Goal: Task Accomplishment & Management: Manage account settings

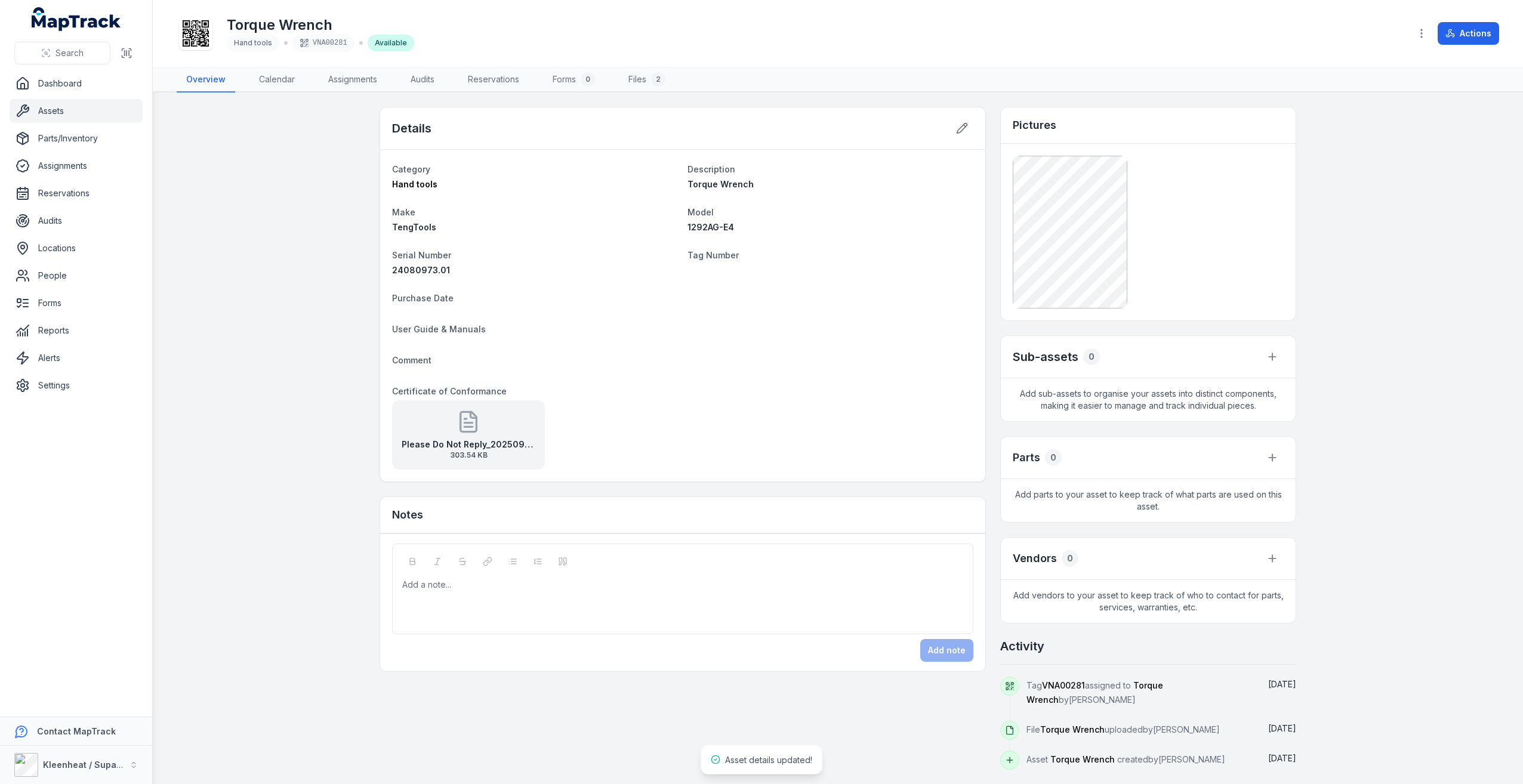
click at [317, 239] on main "Details Category Hand tools Description Torque Wrench Make TengTools Model 1292…" at bounding box center [837, 438] width 1369 height 692
click at [93, 109] on link "Assets" at bounding box center [76, 111] width 133 height 24
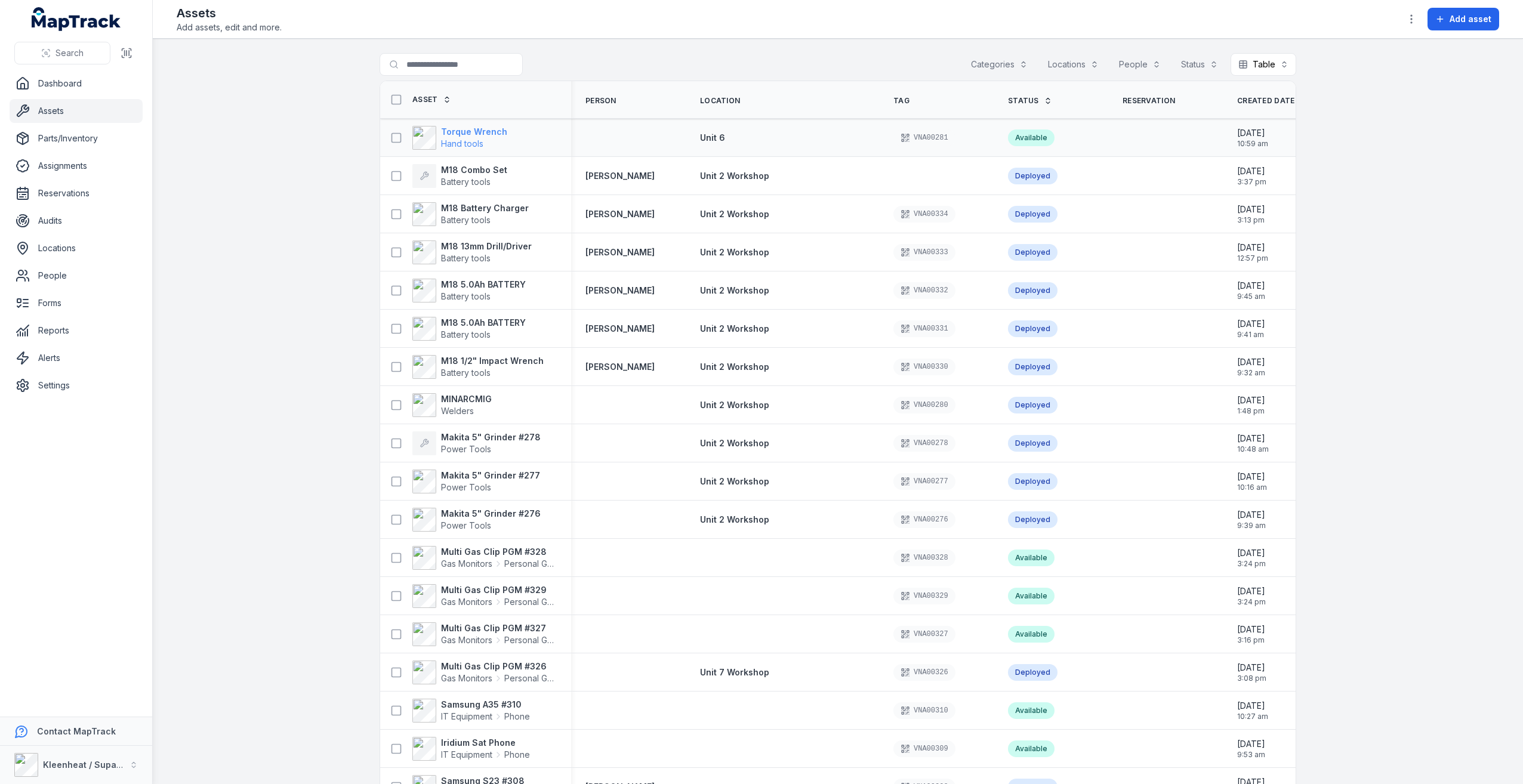
click at [488, 139] on span "Hand tools" at bounding box center [474, 144] width 66 height 12
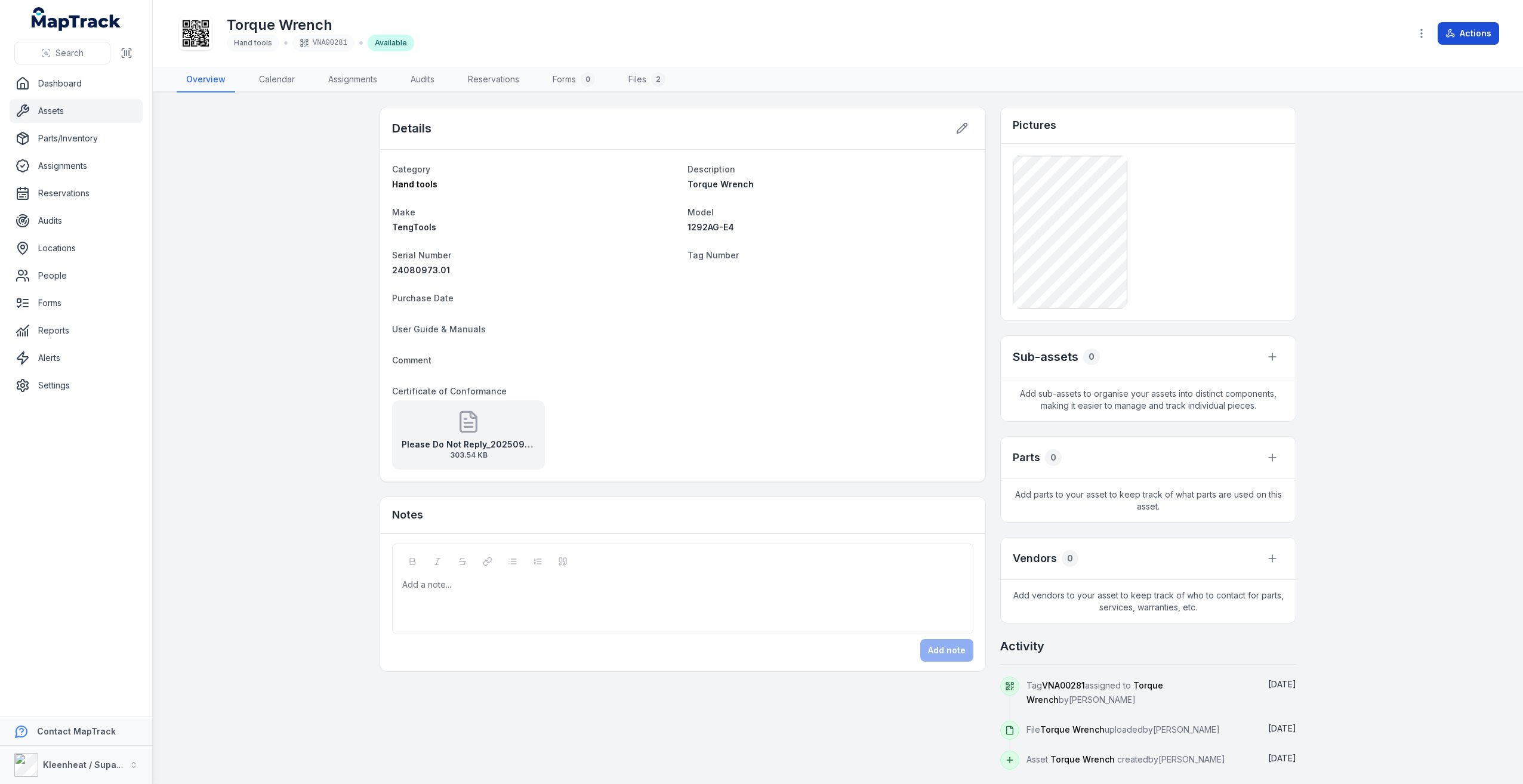
click at [1458, 33] on button "Actions" at bounding box center [1468, 33] width 61 height 23
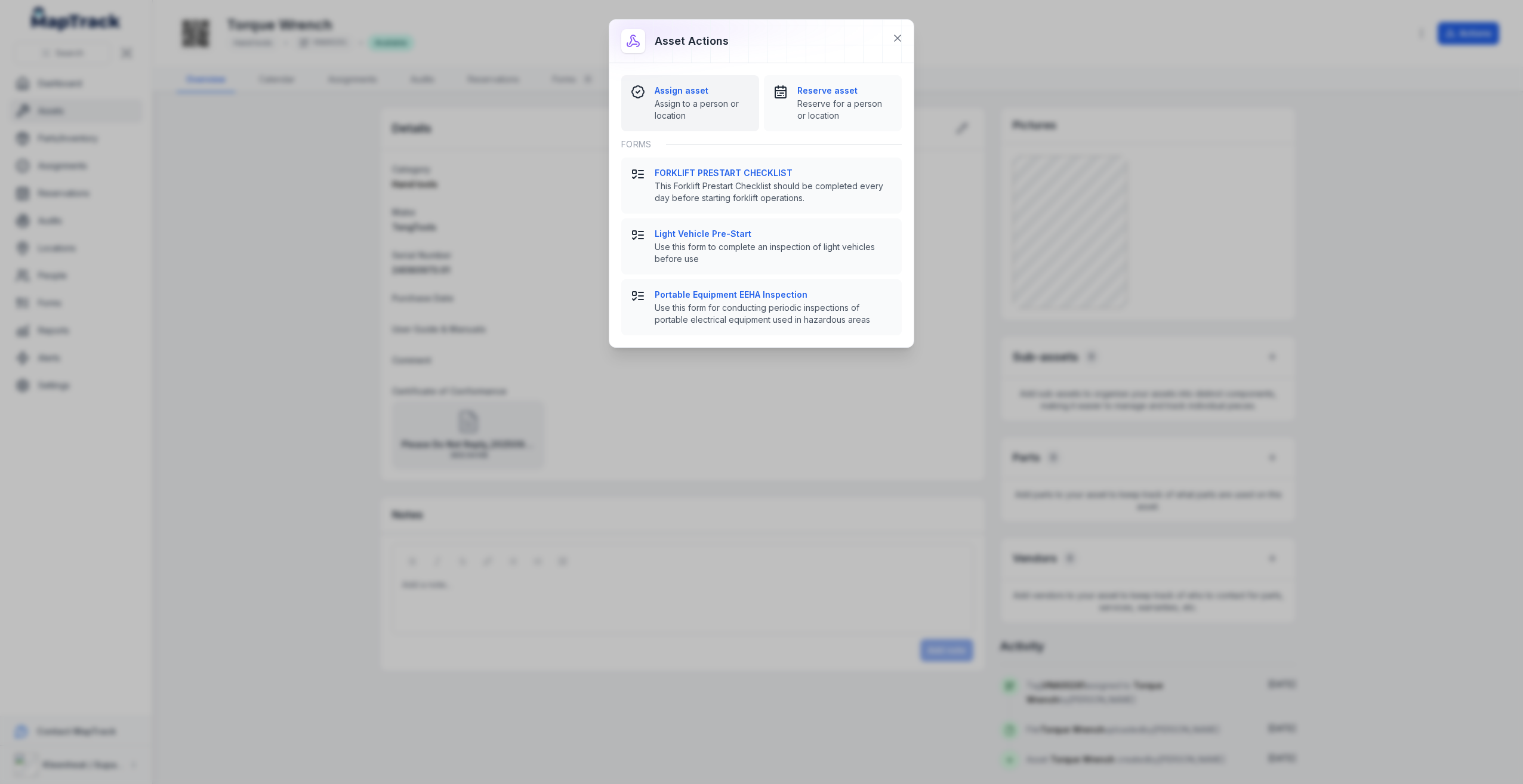
click at [673, 98] on span "Assign to a person or location" at bounding box center [701, 109] width 95 height 24
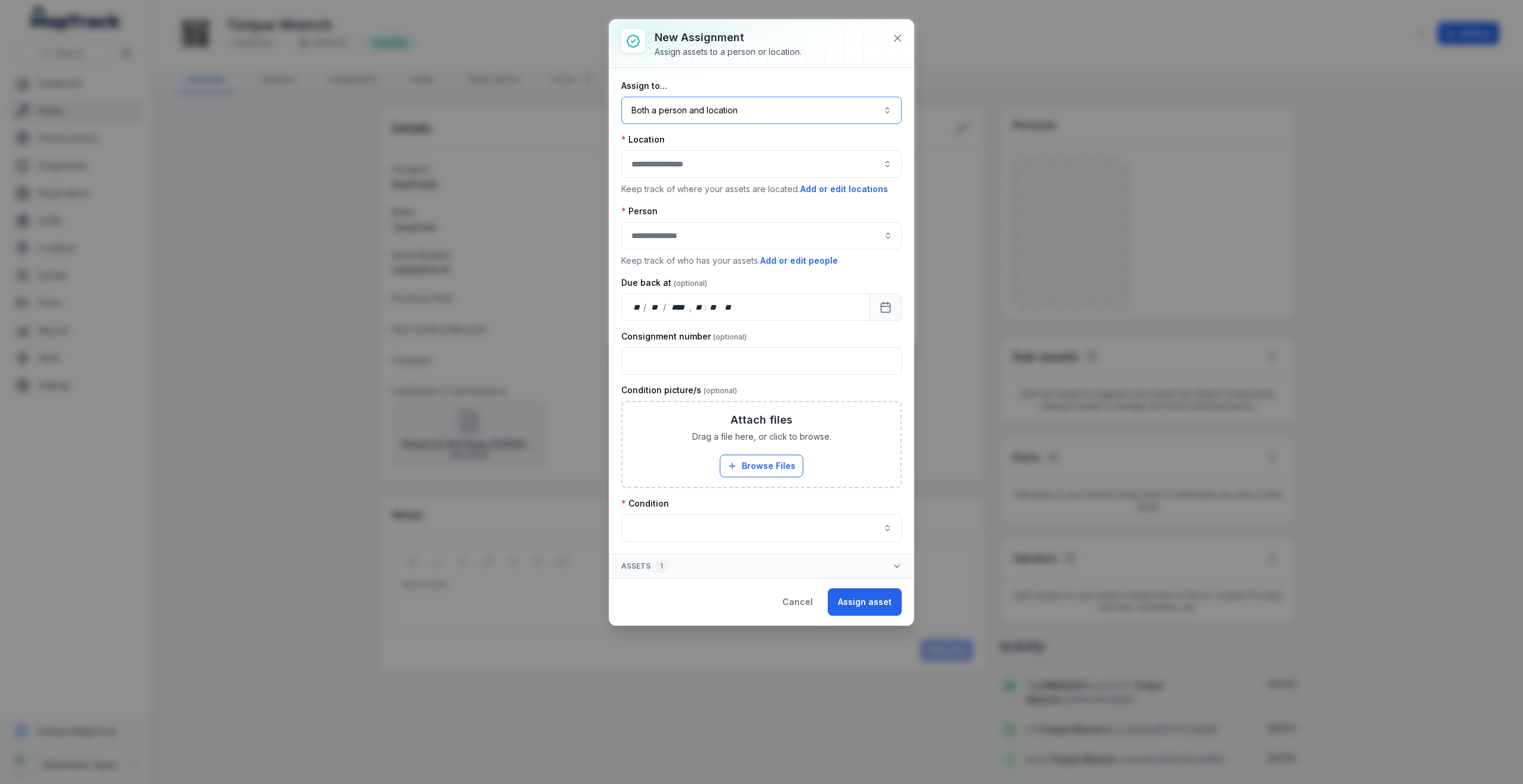
click at [748, 118] on button "Both a person and location ****" at bounding box center [761, 110] width 280 height 27
click at [740, 143] on span "Both a person and location" at bounding box center [705, 143] width 113 height 12
click at [730, 164] on button "button" at bounding box center [761, 163] width 280 height 27
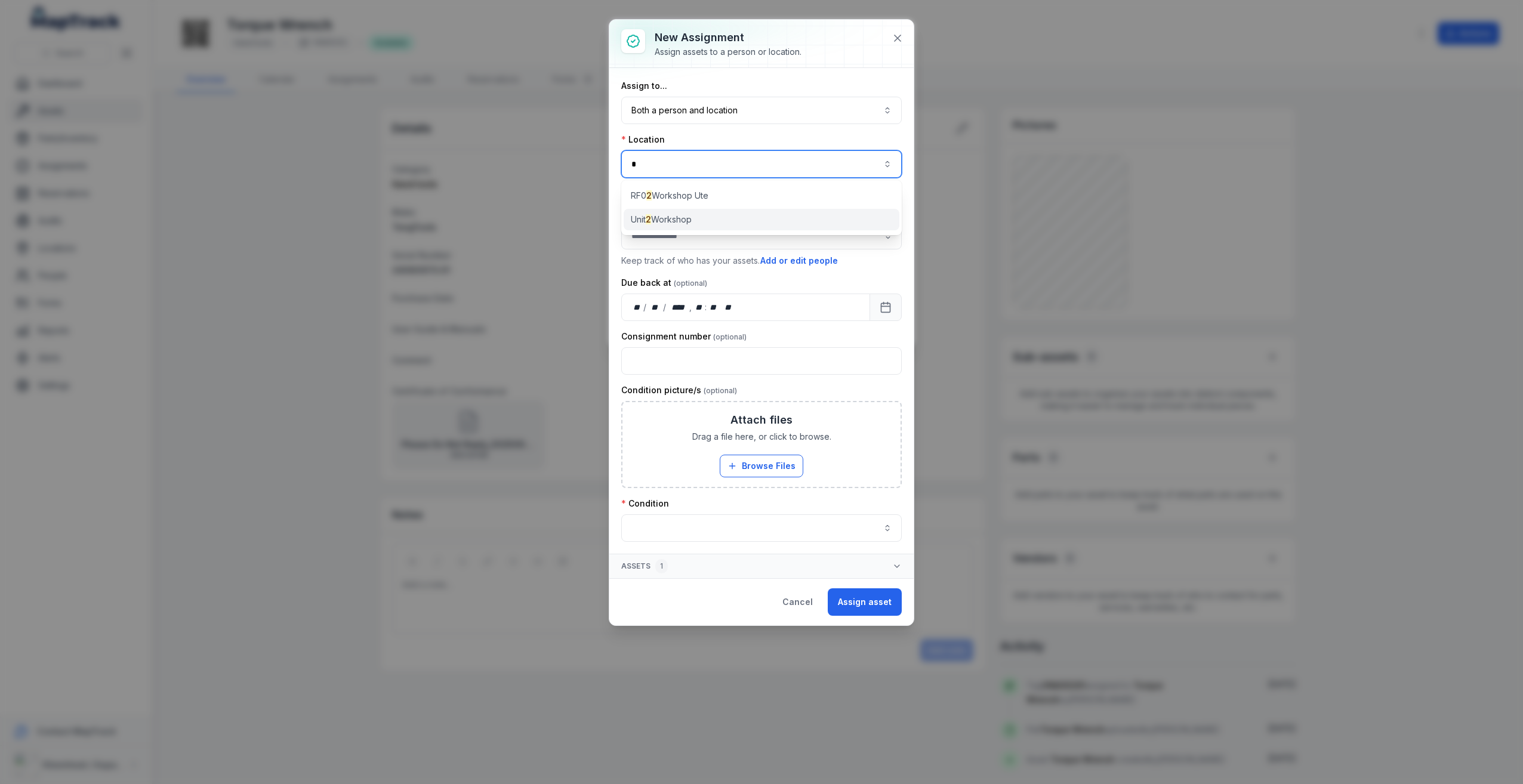
type input "*"
click at [700, 222] on div "Unit 2 Workshop" at bounding box center [762, 219] width 276 height 22
type input "**********"
click at [686, 245] on input "assignment-add:person-label" at bounding box center [761, 235] width 280 height 27
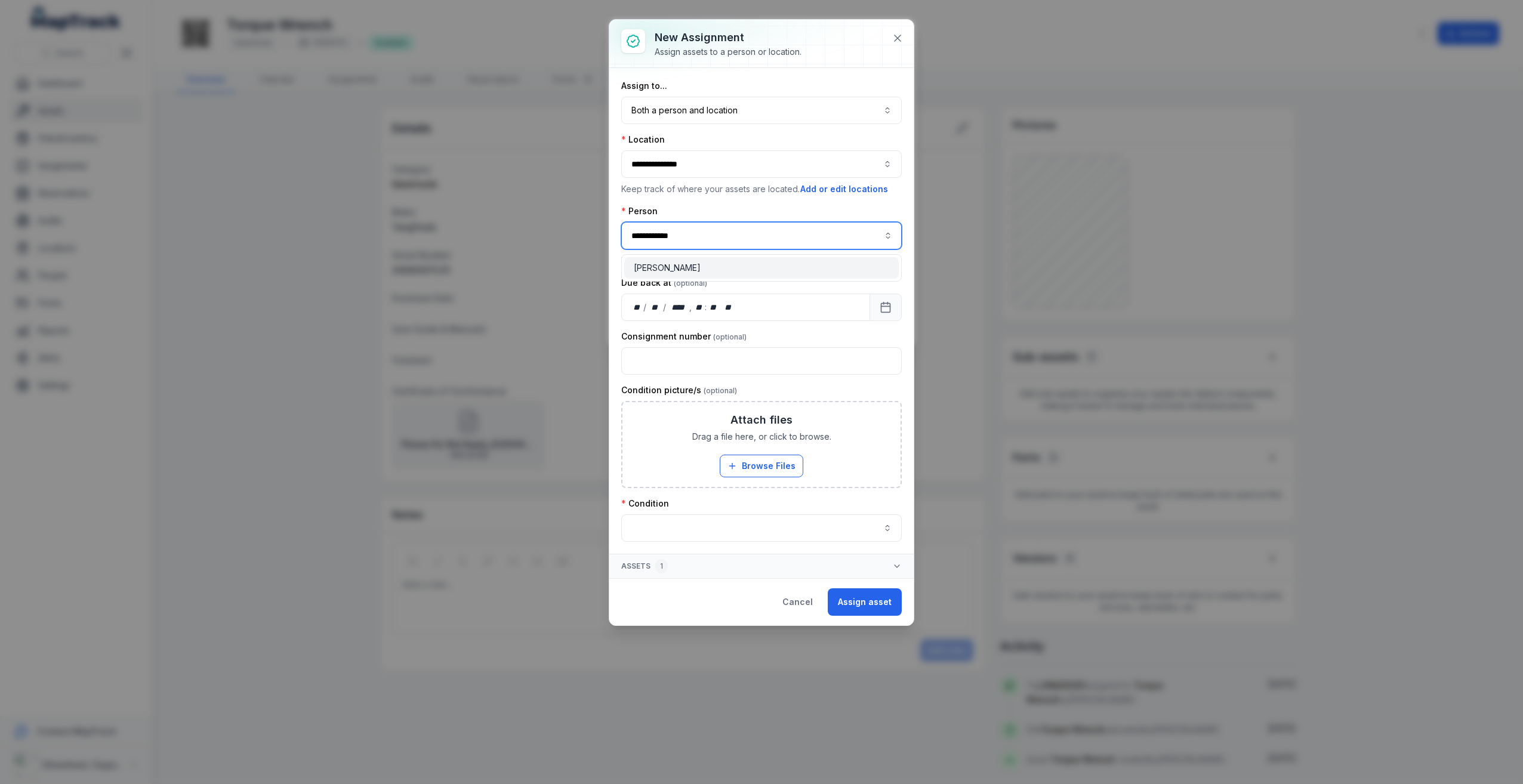
click at [699, 267] on div "[PERSON_NAME]" at bounding box center [761, 268] width 256 height 12
type input "**********"
click at [761, 280] on div "Due back at" at bounding box center [761, 283] width 280 height 12
click at [700, 519] on button "button" at bounding box center [761, 528] width 280 height 27
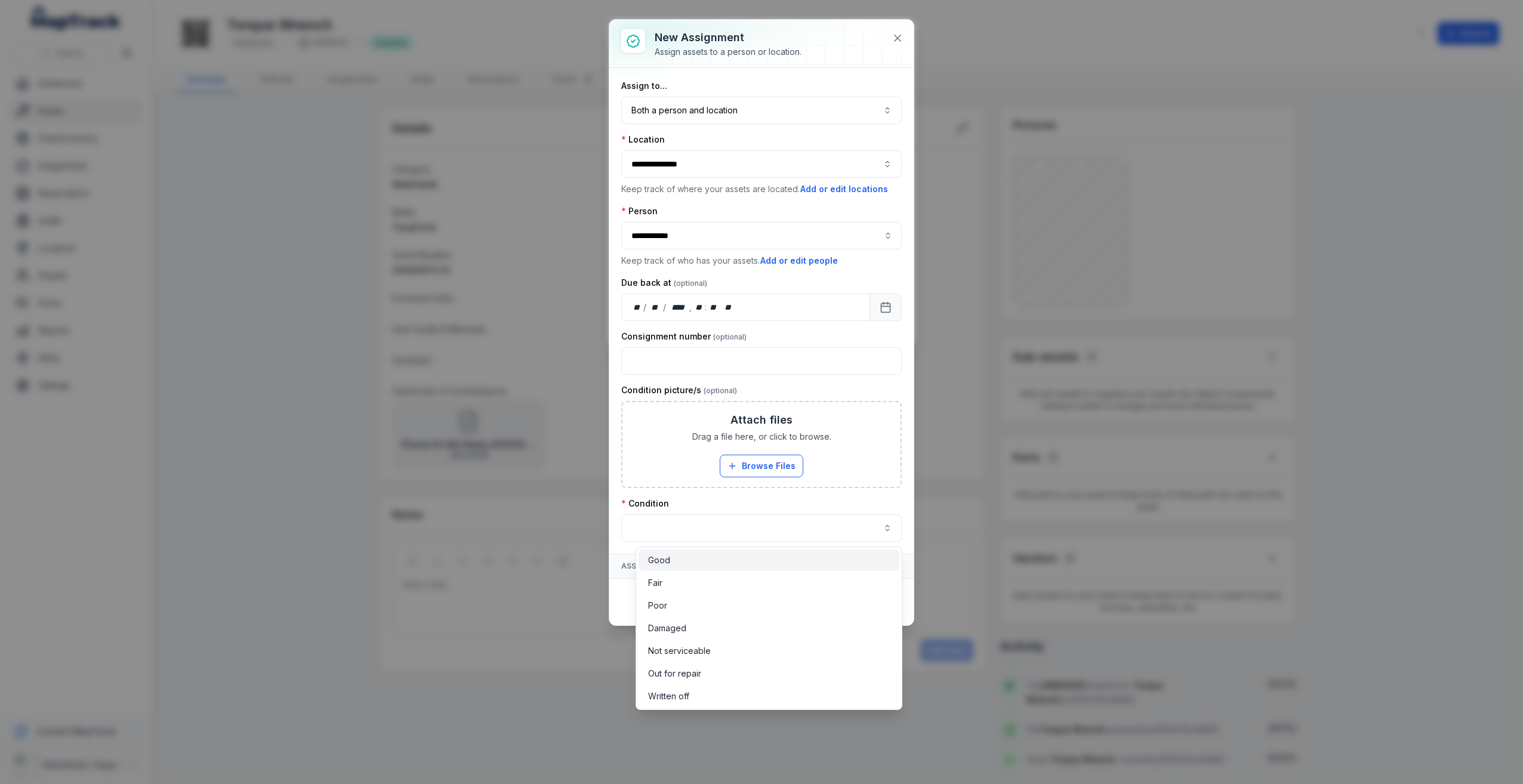
click at [693, 557] on div "Good" at bounding box center [768, 560] width 242 height 12
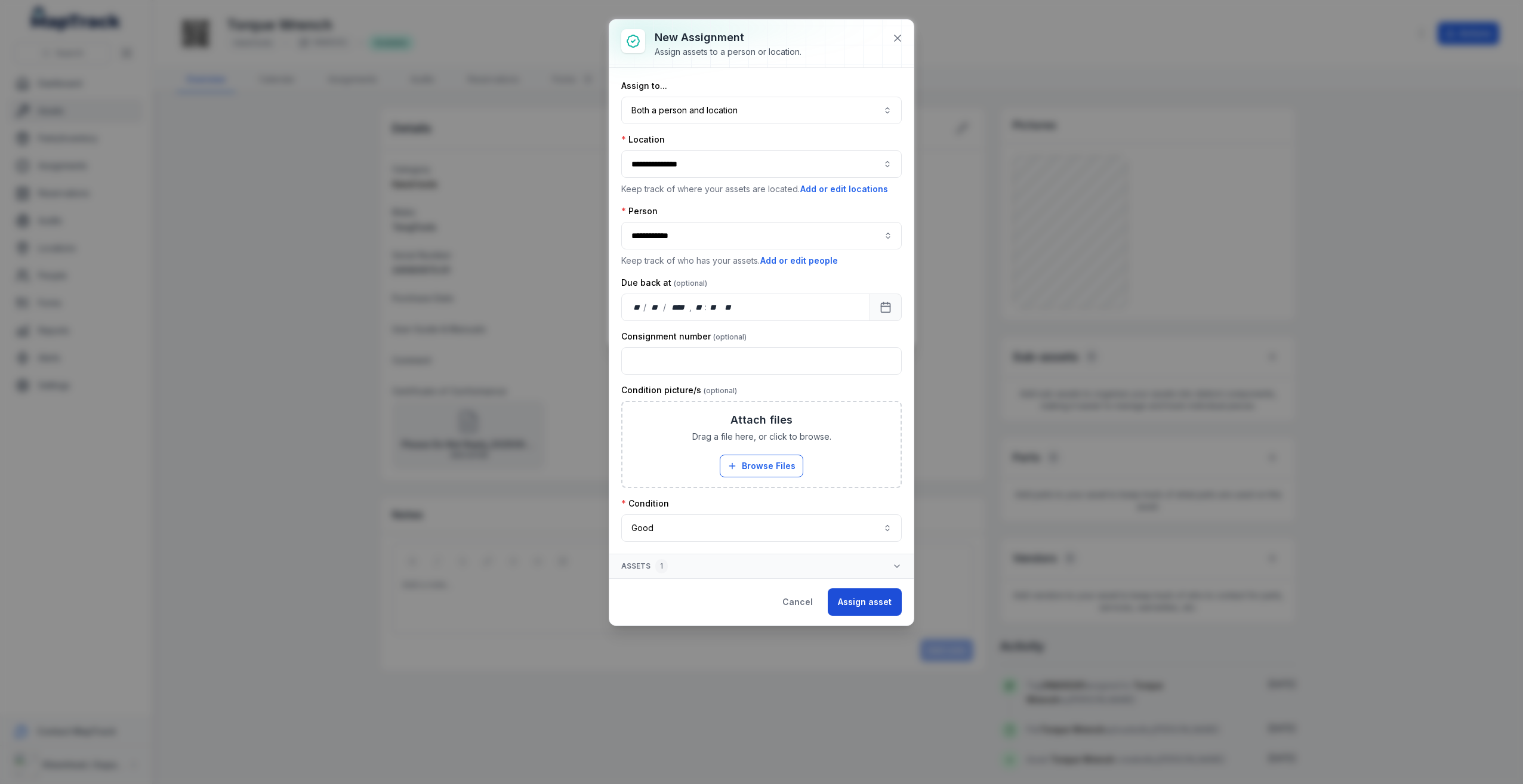
click at [863, 608] on button "Assign asset" at bounding box center [864, 601] width 74 height 27
